Goal: Information Seeking & Learning: Check status

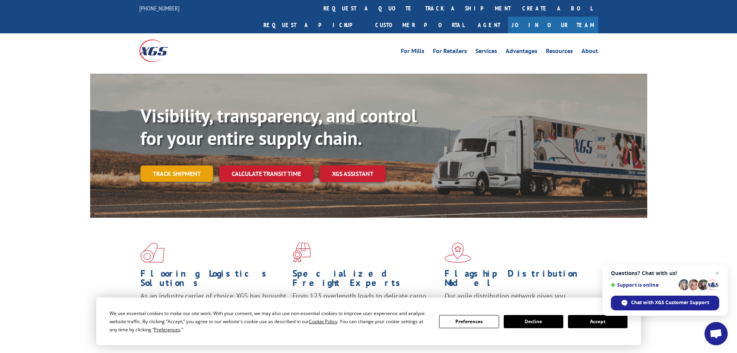
click at [189, 165] on link "Track shipment" at bounding box center [177, 173] width 73 height 16
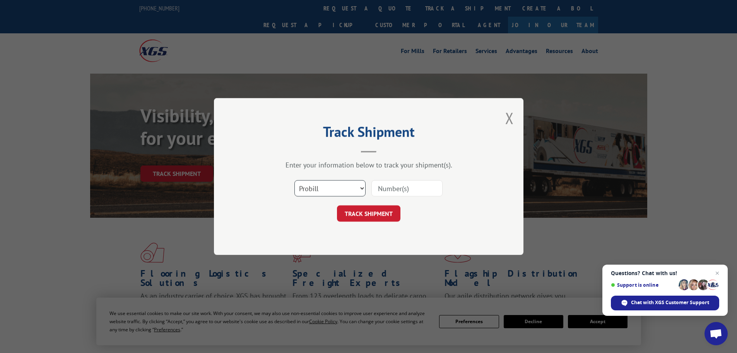
click at [307, 184] on select "Select category... Probill BOL PO" at bounding box center [330, 188] width 71 height 16
select select "po"
click at [295, 180] on select "Select category... Probill BOL PO" at bounding box center [330, 188] width 71 height 16
click at [418, 190] on input at bounding box center [407, 188] width 71 height 16
paste input "87507814"
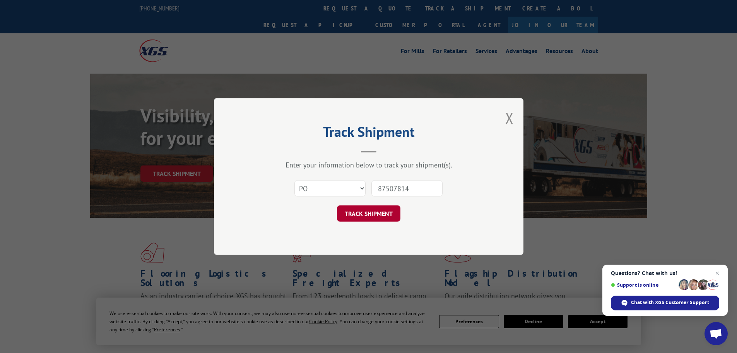
type input "87507814"
click at [357, 207] on button "TRACK SHIPMENT" at bounding box center [368, 213] width 63 height 16
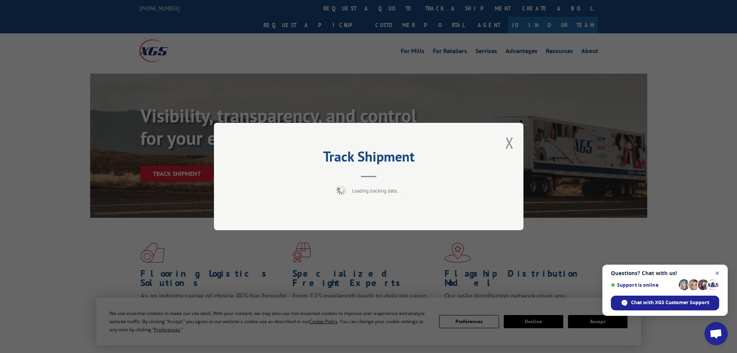
click at [718, 273] on span "Open chat" at bounding box center [718, 273] width 10 height 10
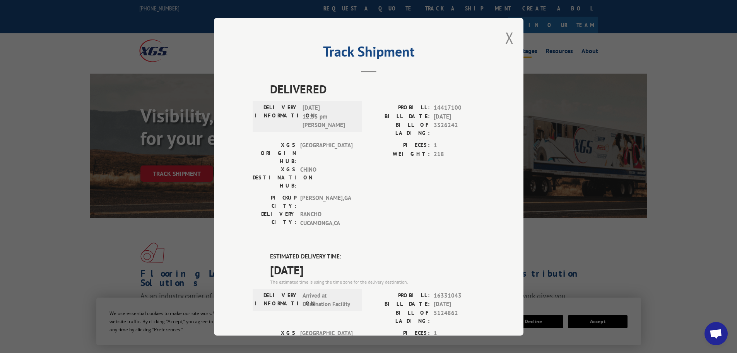
click at [508, 36] on button "Close modal" at bounding box center [510, 37] width 9 height 21
